Goal: Task Accomplishment & Management: Manage account settings

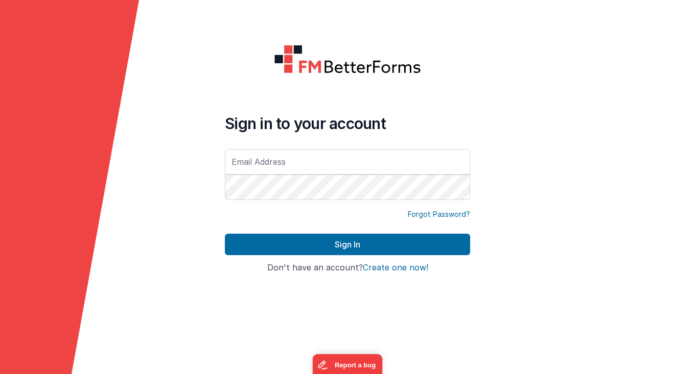
click at [328, 159] on input "text" at bounding box center [347, 162] width 245 height 26
type input "[EMAIL_ADDRESS][DOMAIN_NAME]"
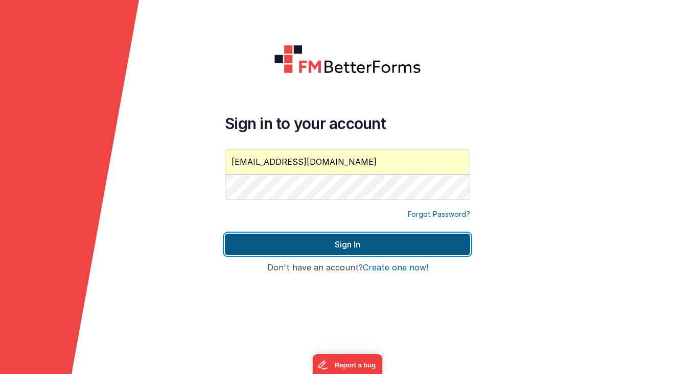
click at [300, 239] on button "Sign In" at bounding box center [347, 244] width 245 height 21
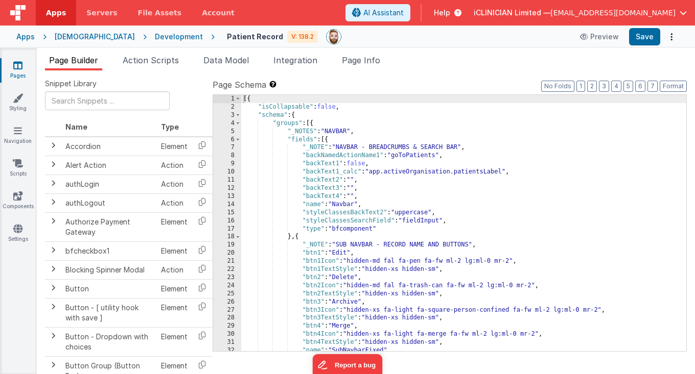
click at [26, 37] on div "Apps" at bounding box center [25, 37] width 18 height 10
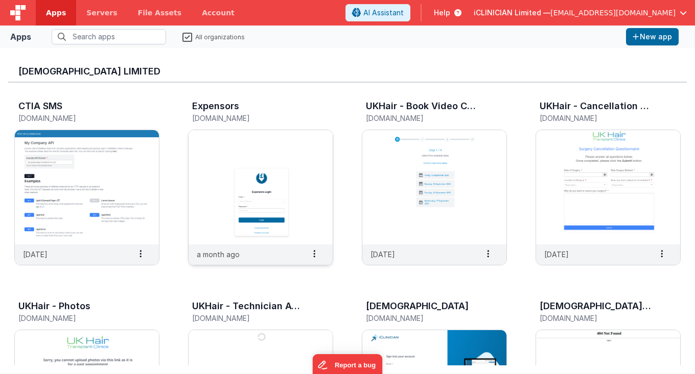
click at [213, 159] on img at bounding box center [260, 187] width 144 height 114
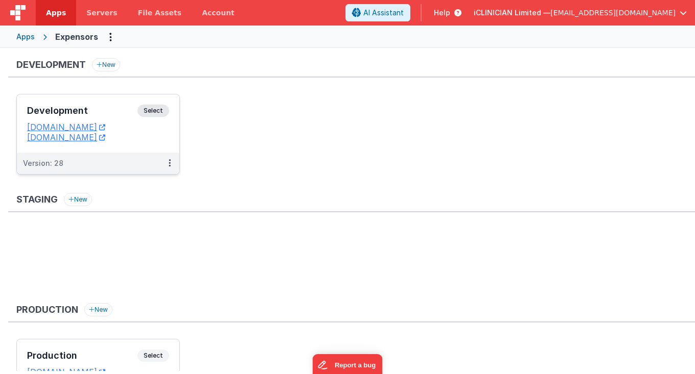
click at [121, 112] on h3 "Development" at bounding box center [82, 111] width 110 height 10
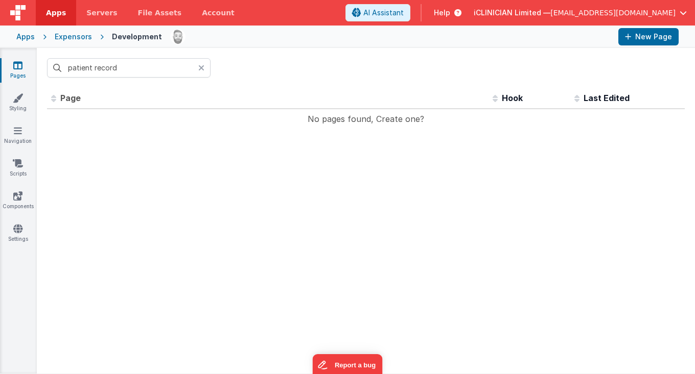
click at [198, 70] on icon at bounding box center [201, 68] width 6 height 8
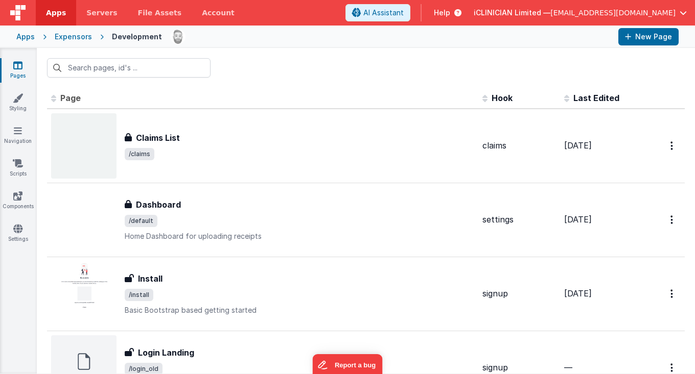
click at [157, 79] on div at bounding box center [366, 68] width 658 height 40
click at [155, 71] on input "text" at bounding box center [128, 67] width 163 height 19
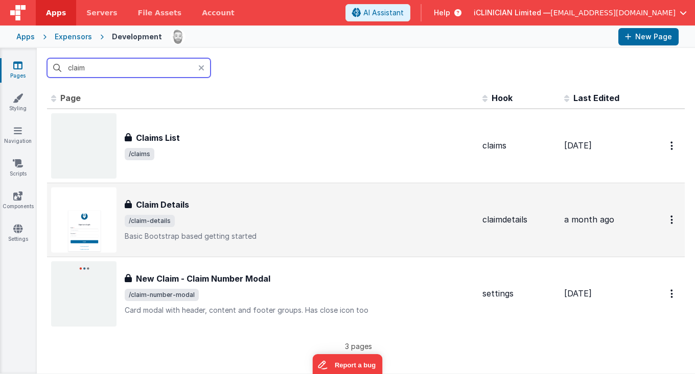
type input "claim"
click at [191, 215] on span "/claim-details" at bounding box center [299, 221] width 349 height 12
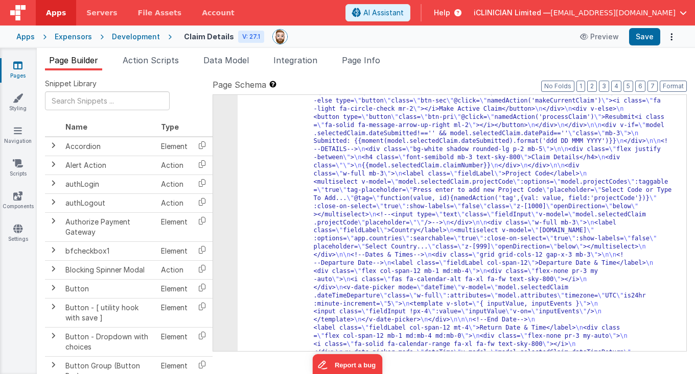
scroll to position [138, 0]
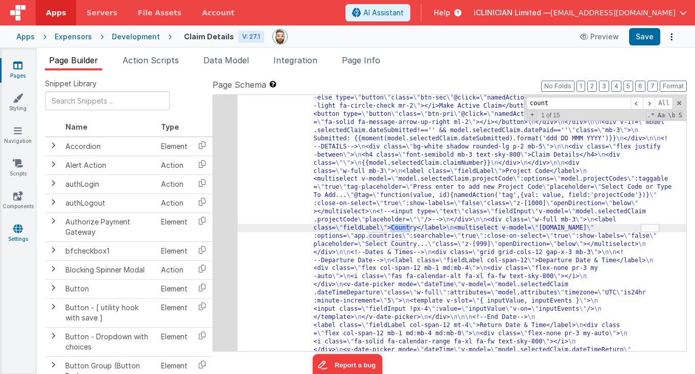
type input "count"
click at [17, 229] on icon at bounding box center [17, 229] width 9 height 10
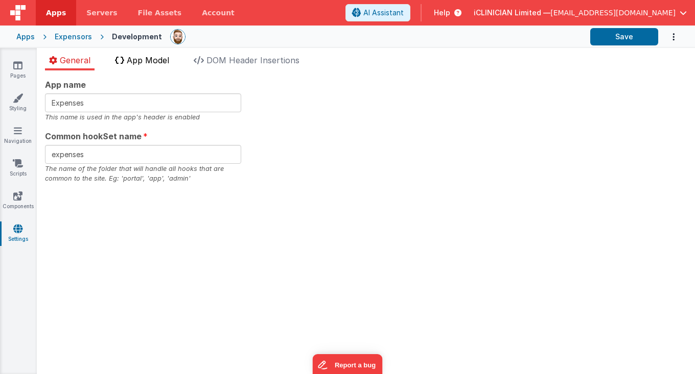
click at [141, 56] on span "App Model" at bounding box center [148, 60] width 42 height 10
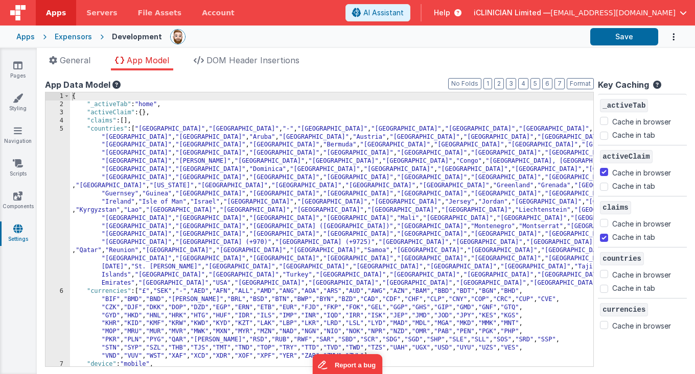
click at [138, 128] on div "{ "_activeTab" : "home" , "activeClaim" : { } , "claims" : [ ] , "countries" : …" at bounding box center [331, 237] width 523 height 291
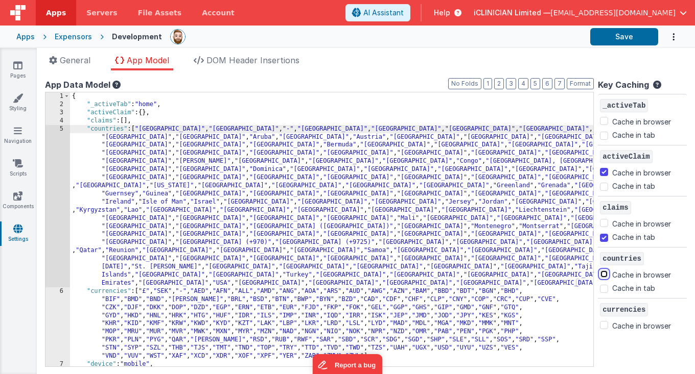
click at [604, 274] on input "Cache in browser" at bounding box center [604, 274] width 8 height 8
click at [604, 275] on input "Cache in browser" at bounding box center [604, 274] width 8 height 8
checkbox input "true"
click at [577, 283] on div "{ "_activeTab" : "home" , "activeClaim" : { } , "claims" : [ ] , "countries" : …" at bounding box center [331, 237] width 523 height 291
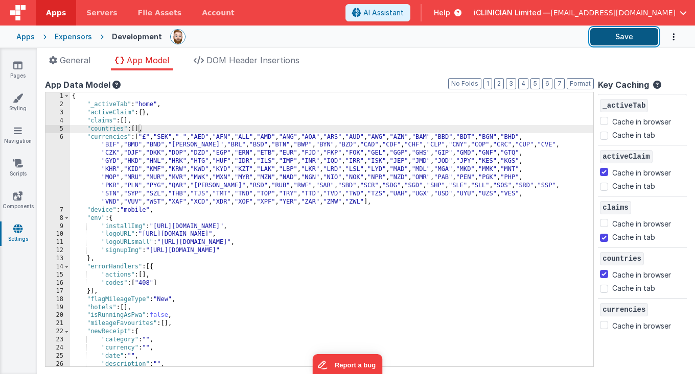
click at [608, 35] on button "Save" at bounding box center [624, 36] width 68 height 17
click at [62, 38] on div "Expensors" at bounding box center [73, 37] width 37 height 10
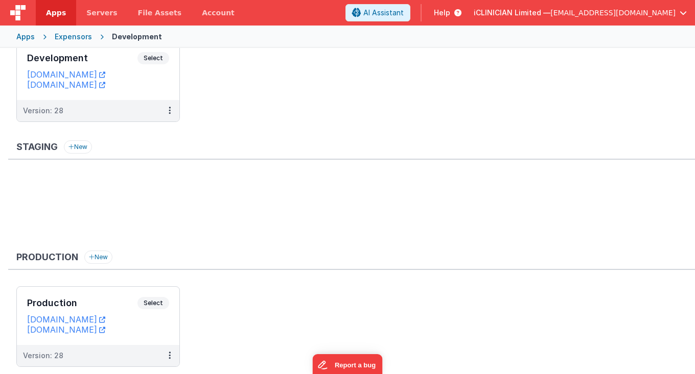
scroll to position [82, 0]
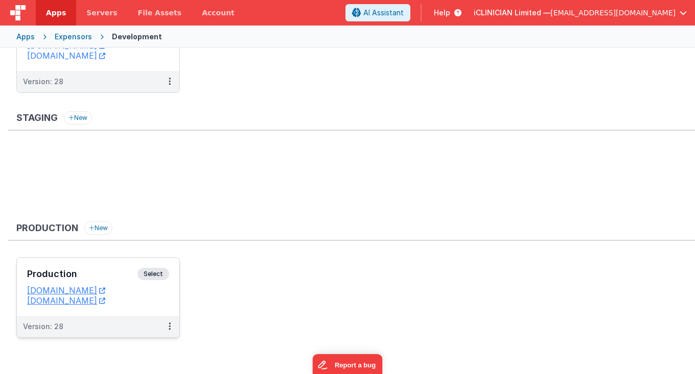
click at [103, 270] on h3 "Production" at bounding box center [82, 274] width 110 height 10
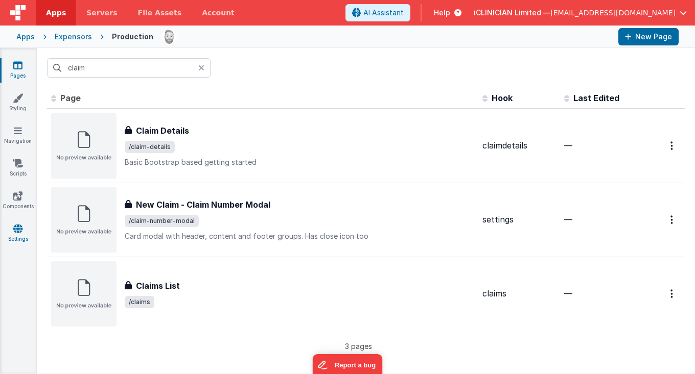
click at [16, 233] on link "Settings" at bounding box center [17, 234] width 37 height 20
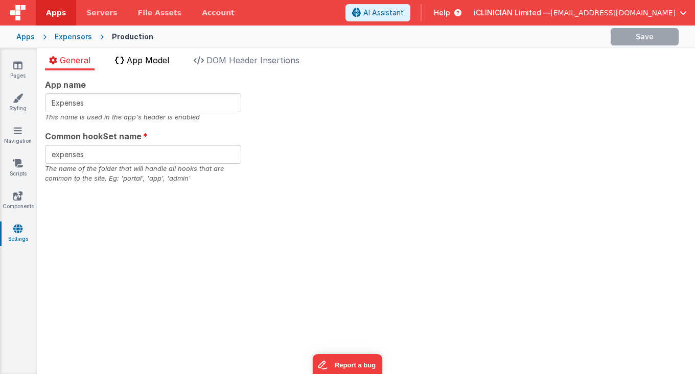
click at [145, 66] on li "App Model" at bounding box center [142, 62] width 62 height 16
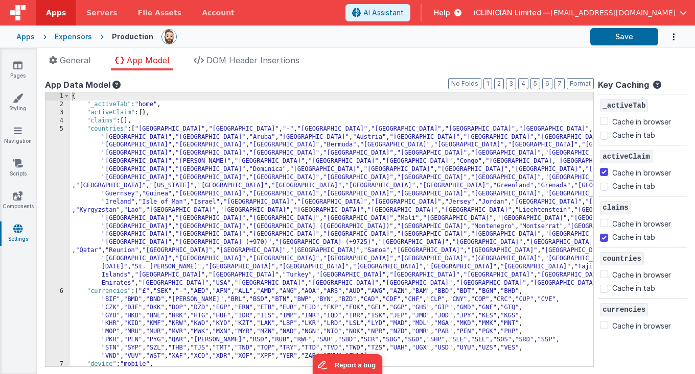
click at [138, 129] on div "{ "_activeTab" : "home" , "activeClaim" : { } , "claims" : [ ] , "countries" : …" at bounding box center [331, 237] width 523 height 291
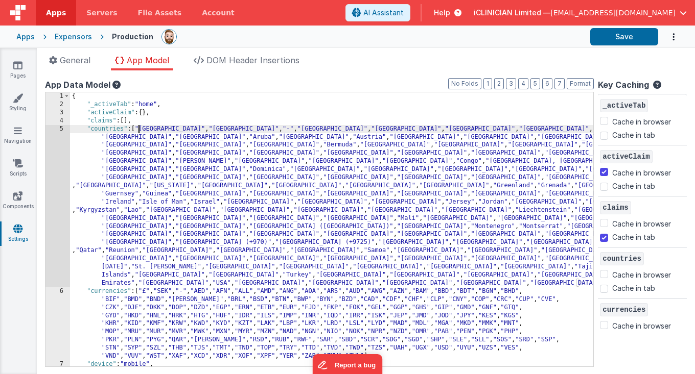
click at [575, 282] on div "{ "_activeTab" : "home" , "activeClaim" : { } , "claims" : [ ] , "countries" : …" at bounding box center [331, 237] width 523 height 291
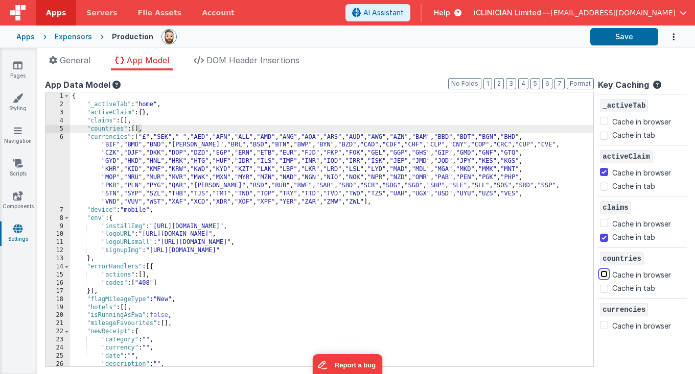
click at [604, 275] on input "Cache in browser" at bounding box center [604, 274] width 8 height 8
checkbox input "true"
click at [551, 285] on div "{ "_activeTab" : "home" , "activeClaim" : { } , "claims" : [ ] , "countries" : …" at bounding box center [331, 237] width 523 height 291
